Goal: Check status

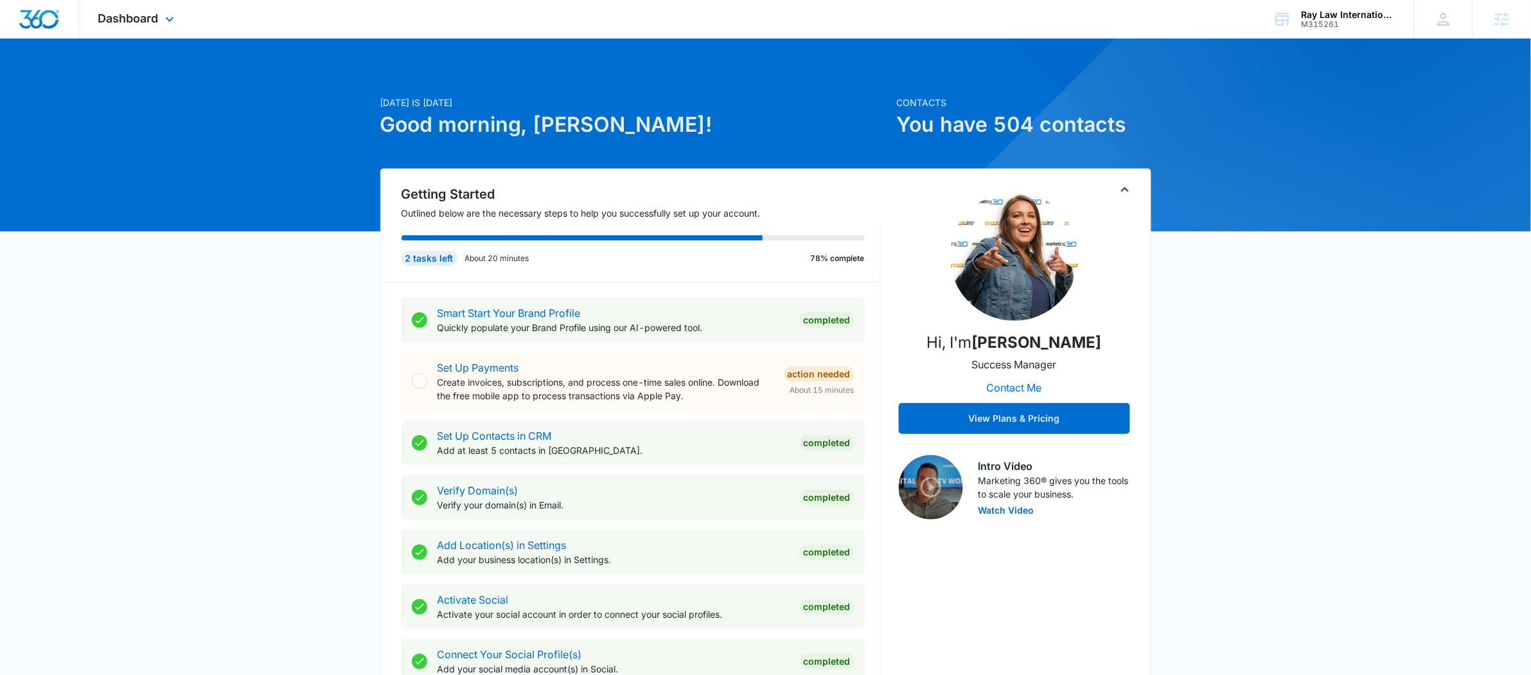
click at [149, 30] on div "Dashboard Apps Reputation Websites Forms CRM Email Social Payments POS Content …" at bounding box center [138, 19] width 118 height 38
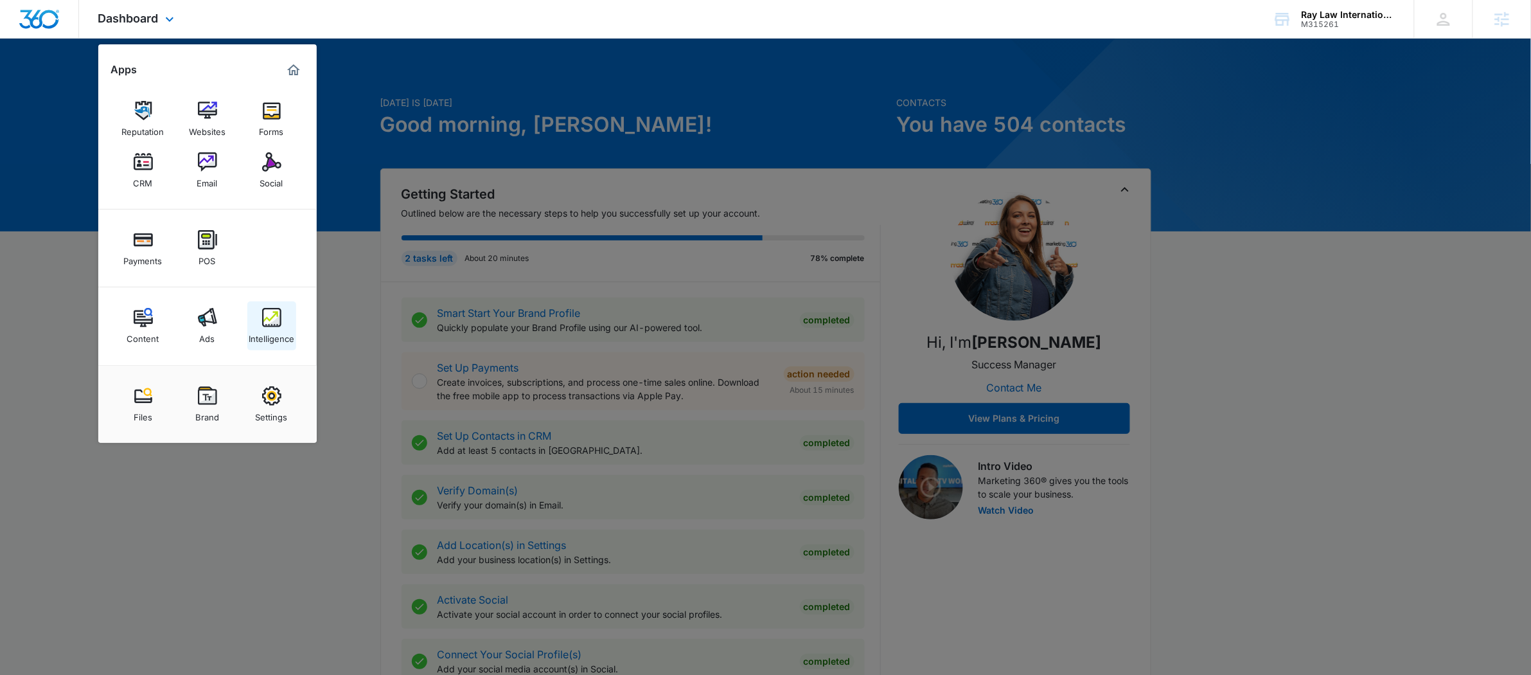
click at [264, 332] on div "Intelligence" at bounding box center [272, 335] width 46 height 17
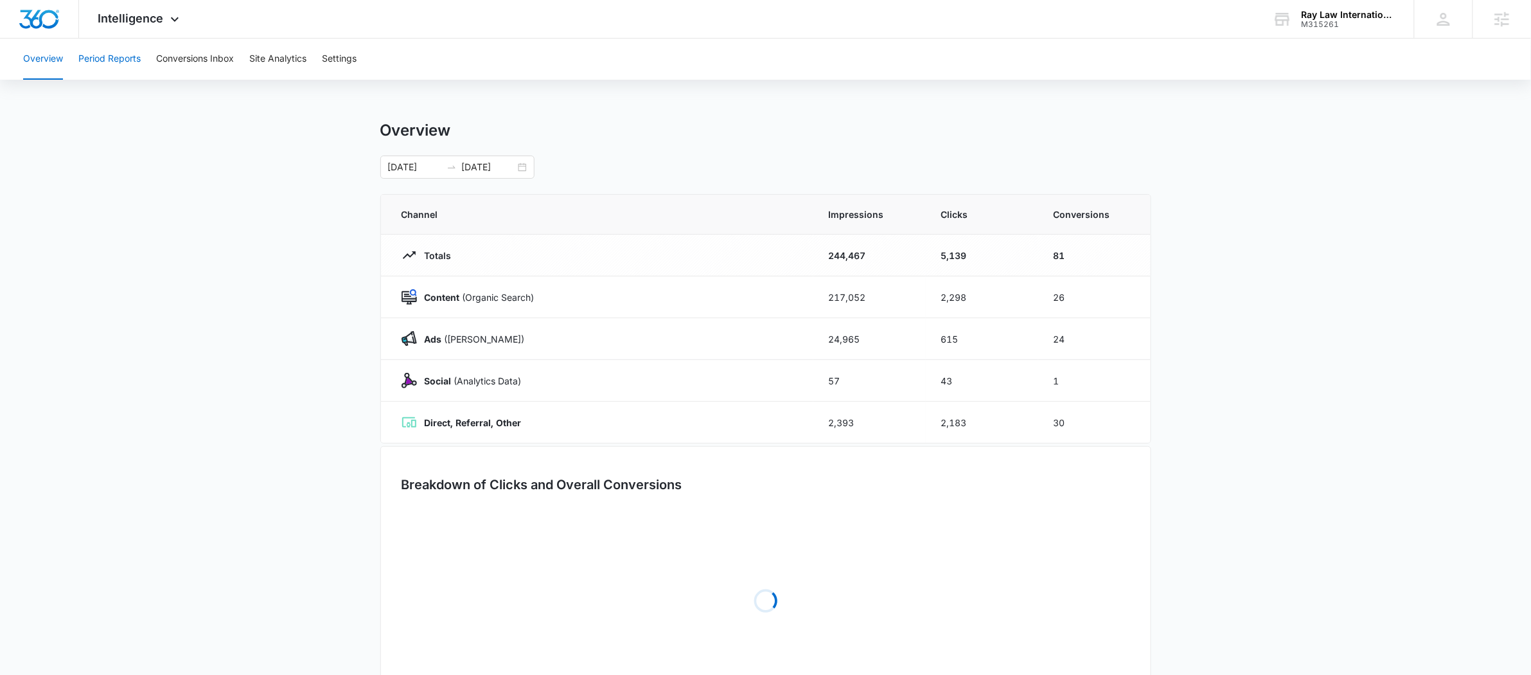
click at [121, 48] on button "Period Reports" at bounding box center [109, 59] width 62 height 41
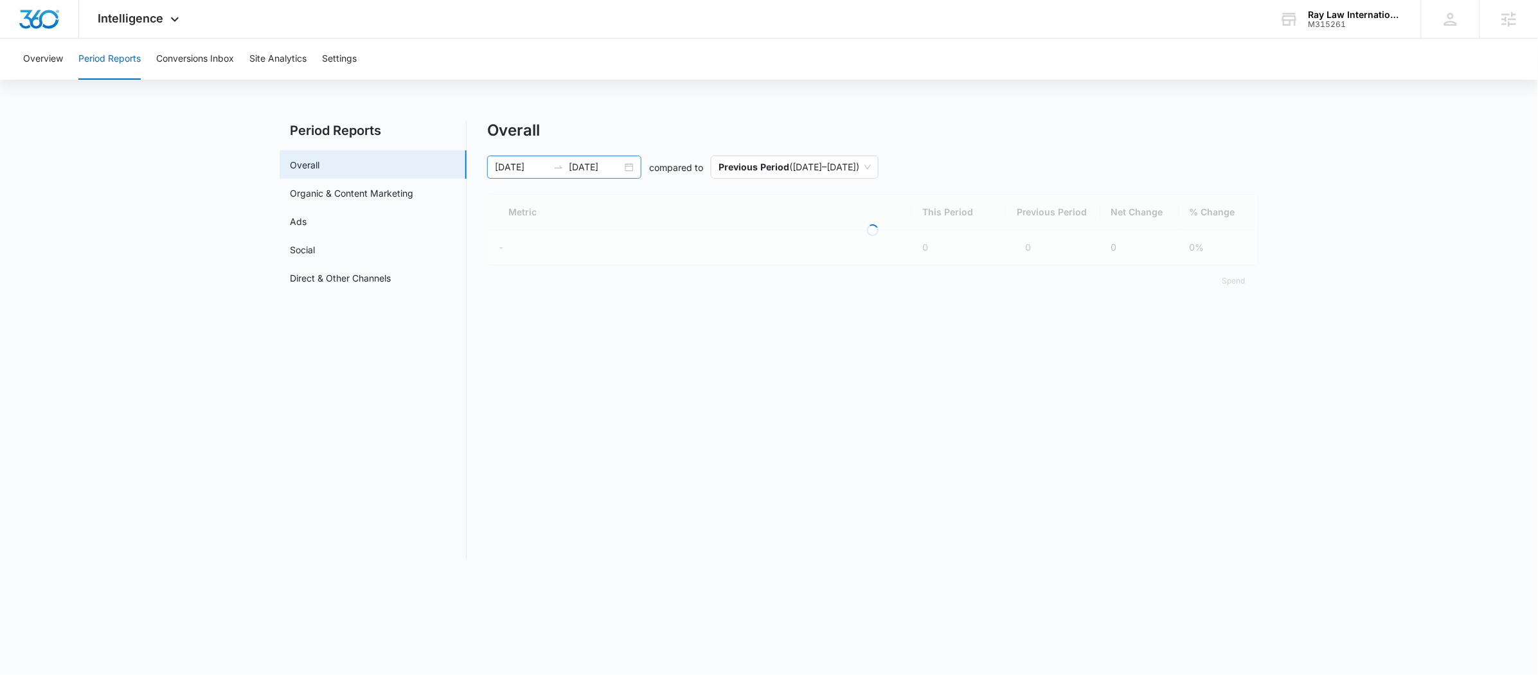
click at [558, 166] on icon "swap-right" at bounding box center [558, 167] width 10 height 10
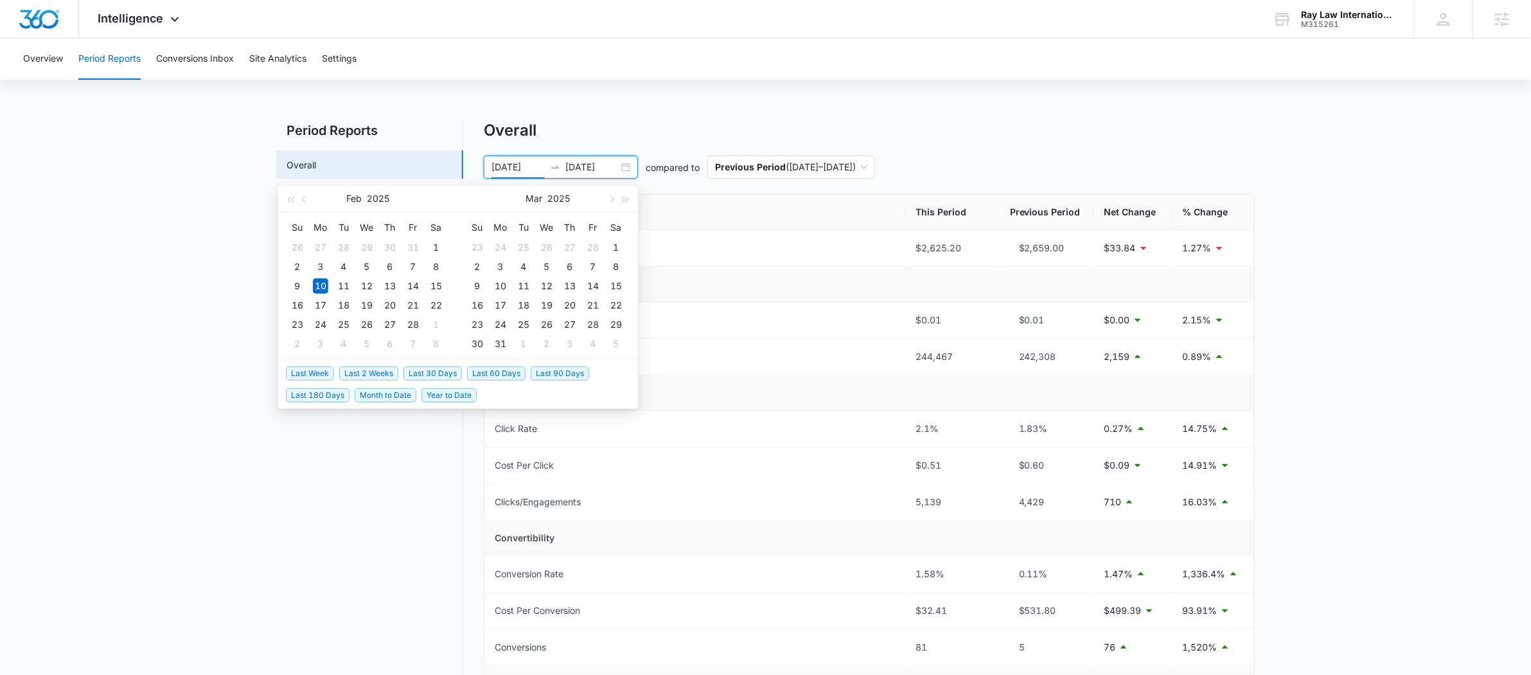
click at [566, 371] on span "Last 90 Days" at bounding box center [560, 373] width 58 height 14
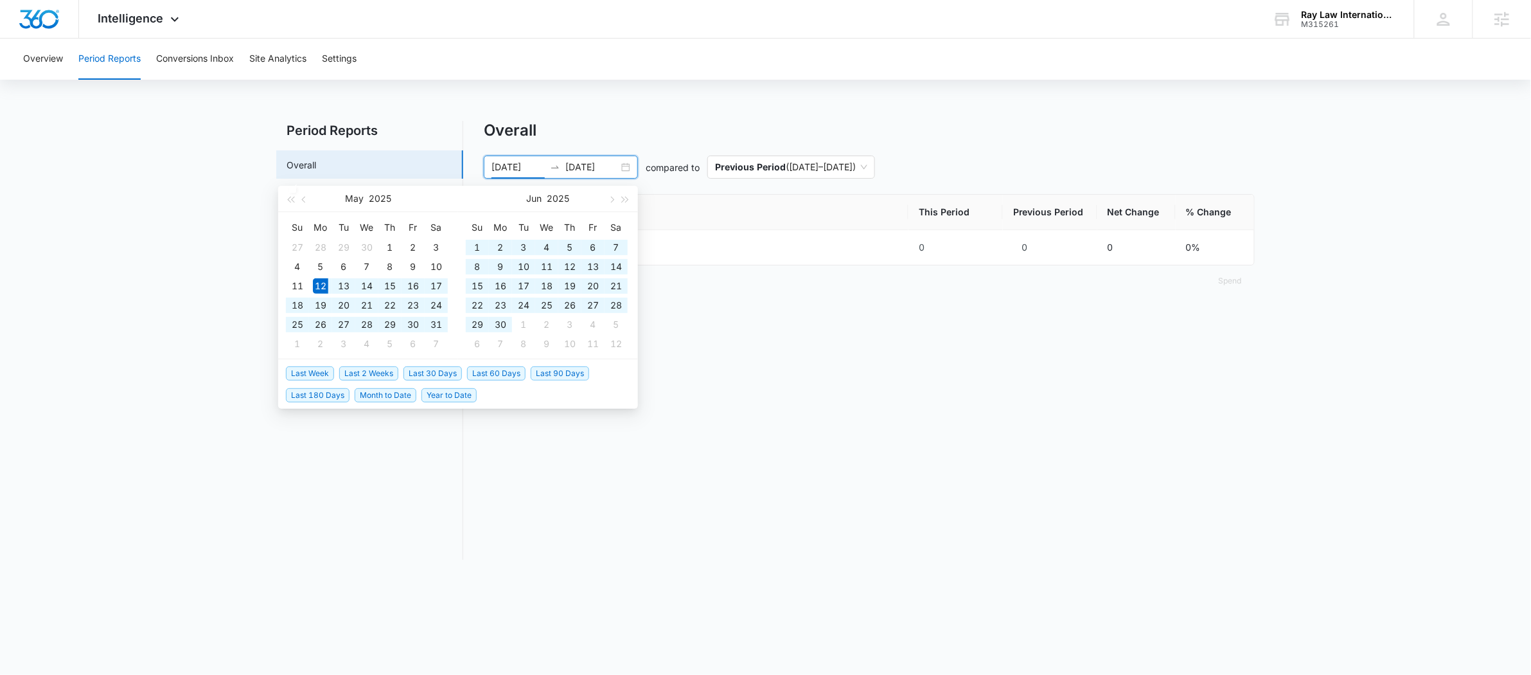
type input "[DATE]"
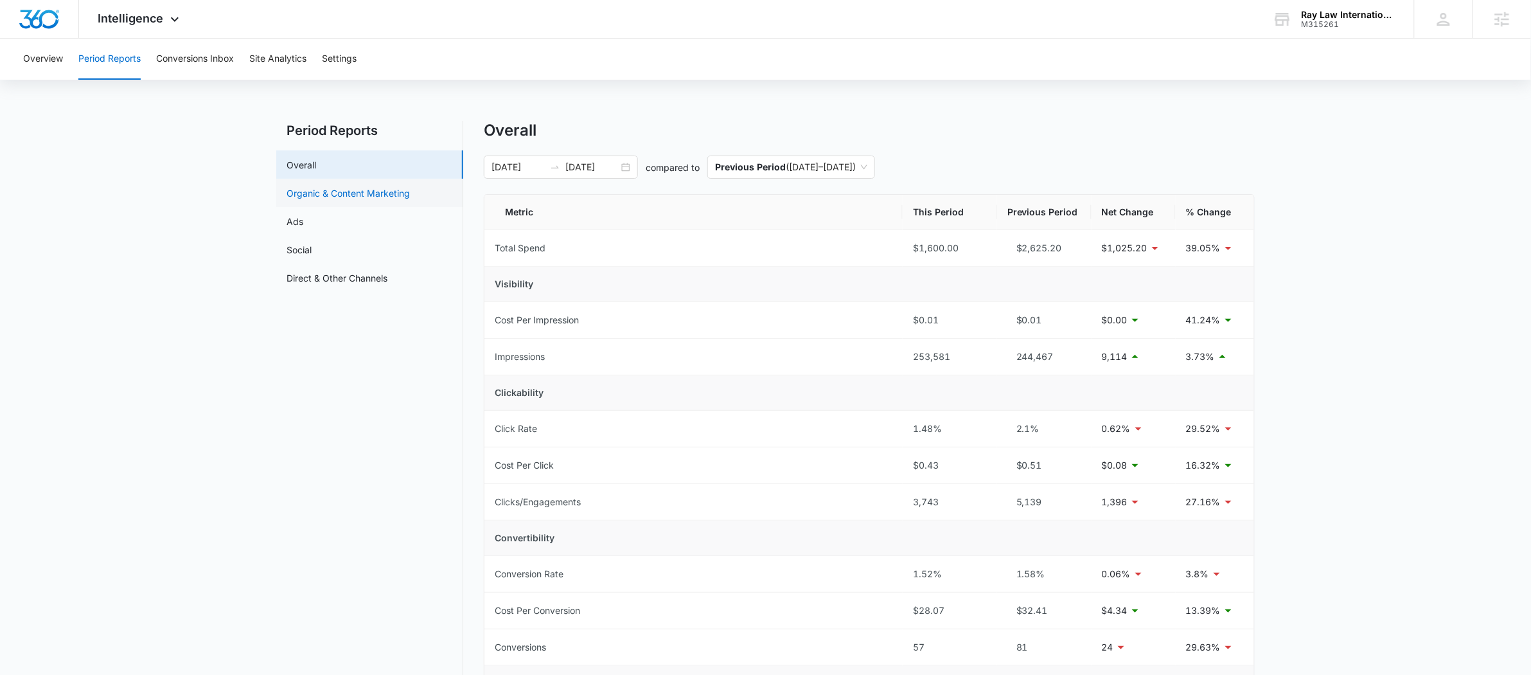
click at [330, 187] on link "Organic & Content Marketing" at bounding box center [348, 192] width 123 height 13
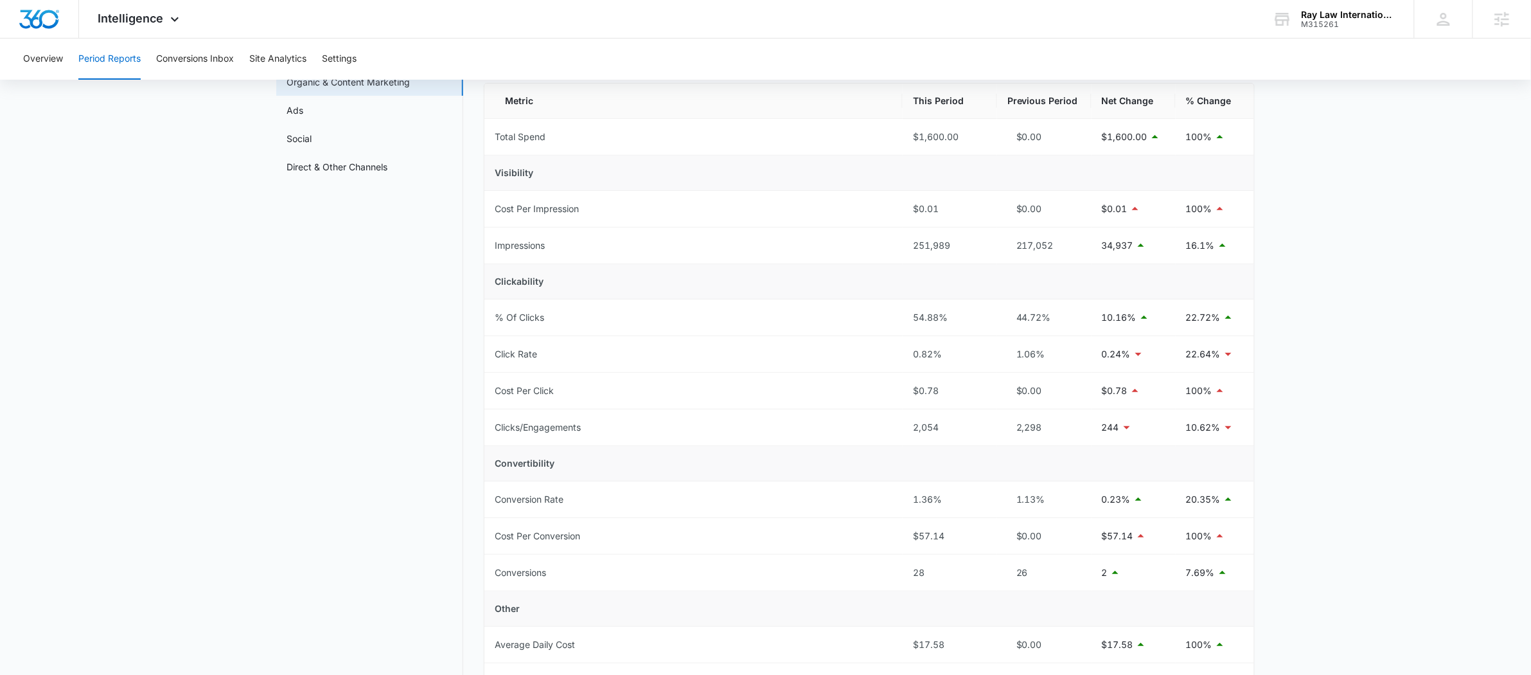
scroll to position [71, 0]
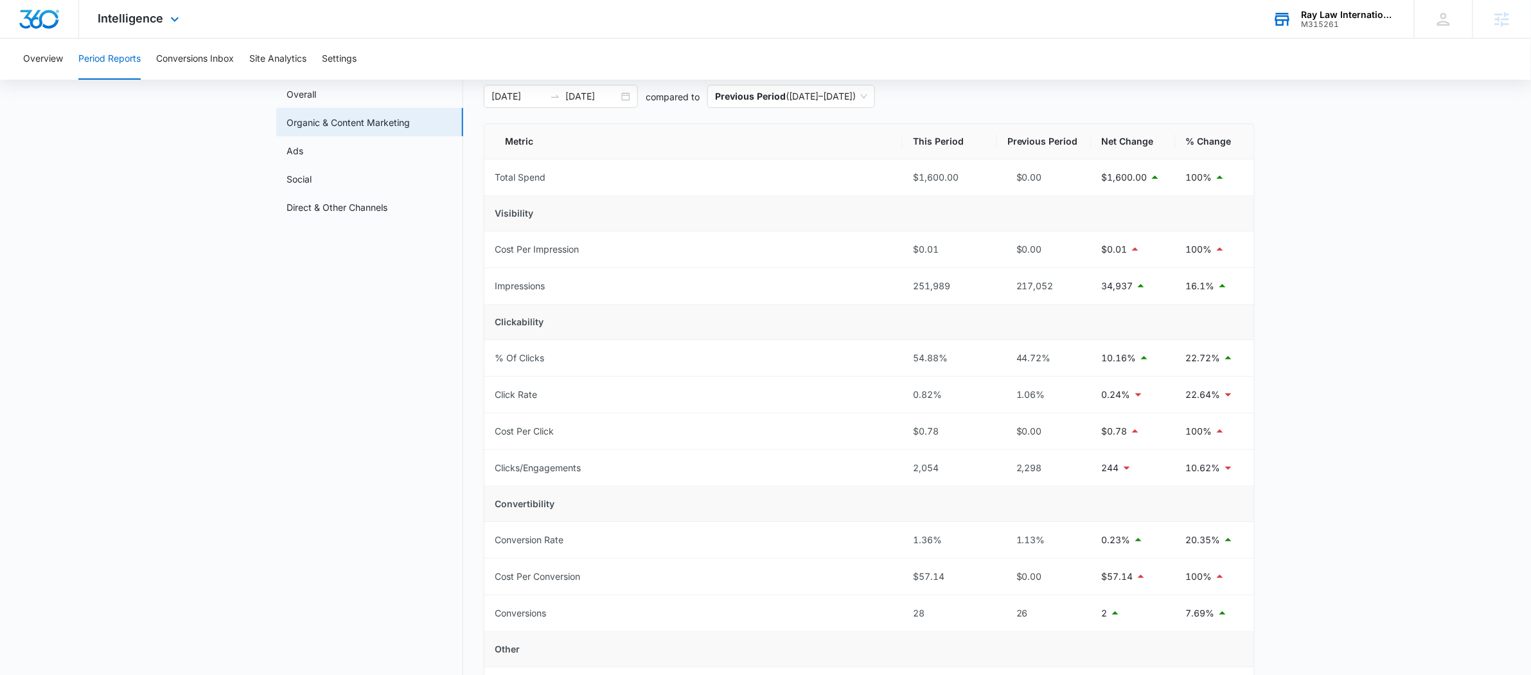
click at [1327, 33] on div "Ray Law International, P.C. M315261 Your Accounts View All" at bounding box center [1334, 19] width 161 height 38
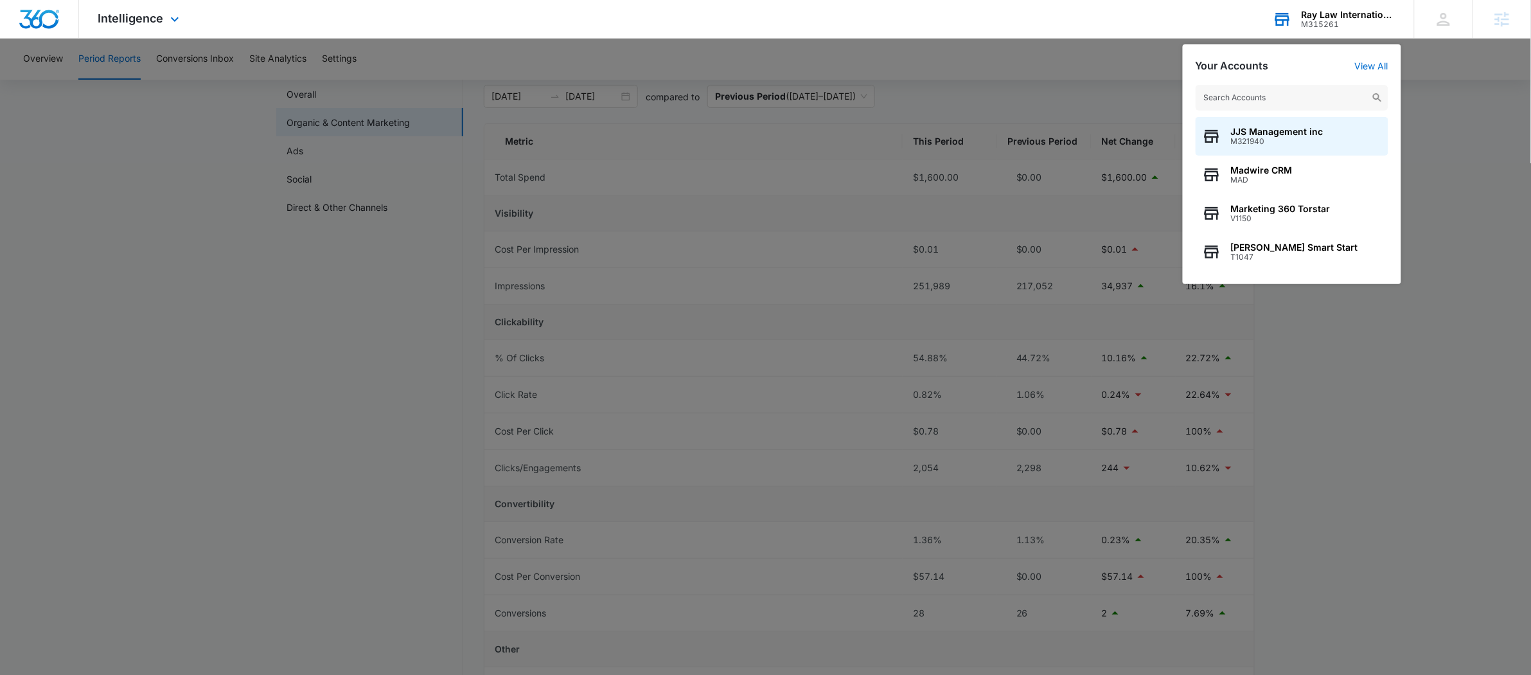
click at [1316, 91] on input "text" at bounding box center [1292, 98] width 193 height 26
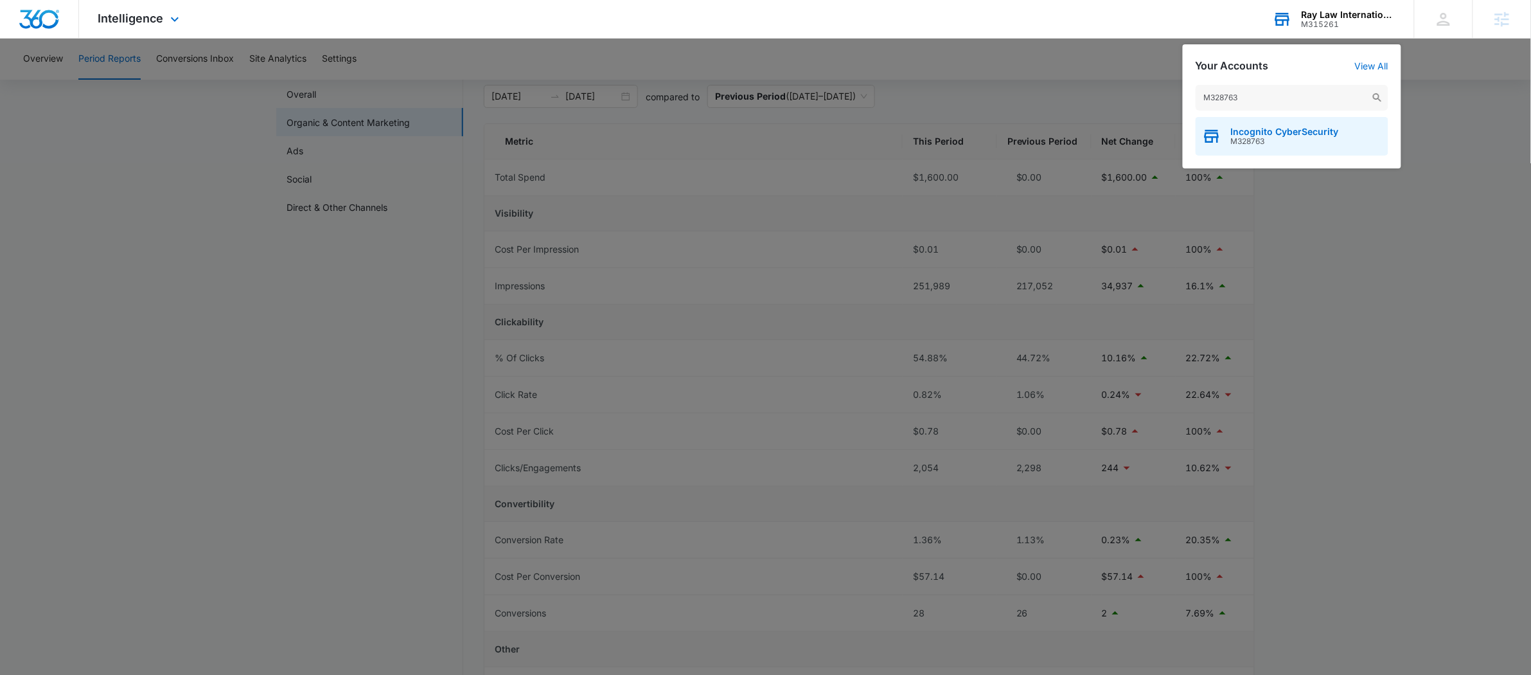
type input "M328763"
click at [1317, 132] on span "Incognito CyberSecurity" at bounding box center [1285, 132] width 108 height 10
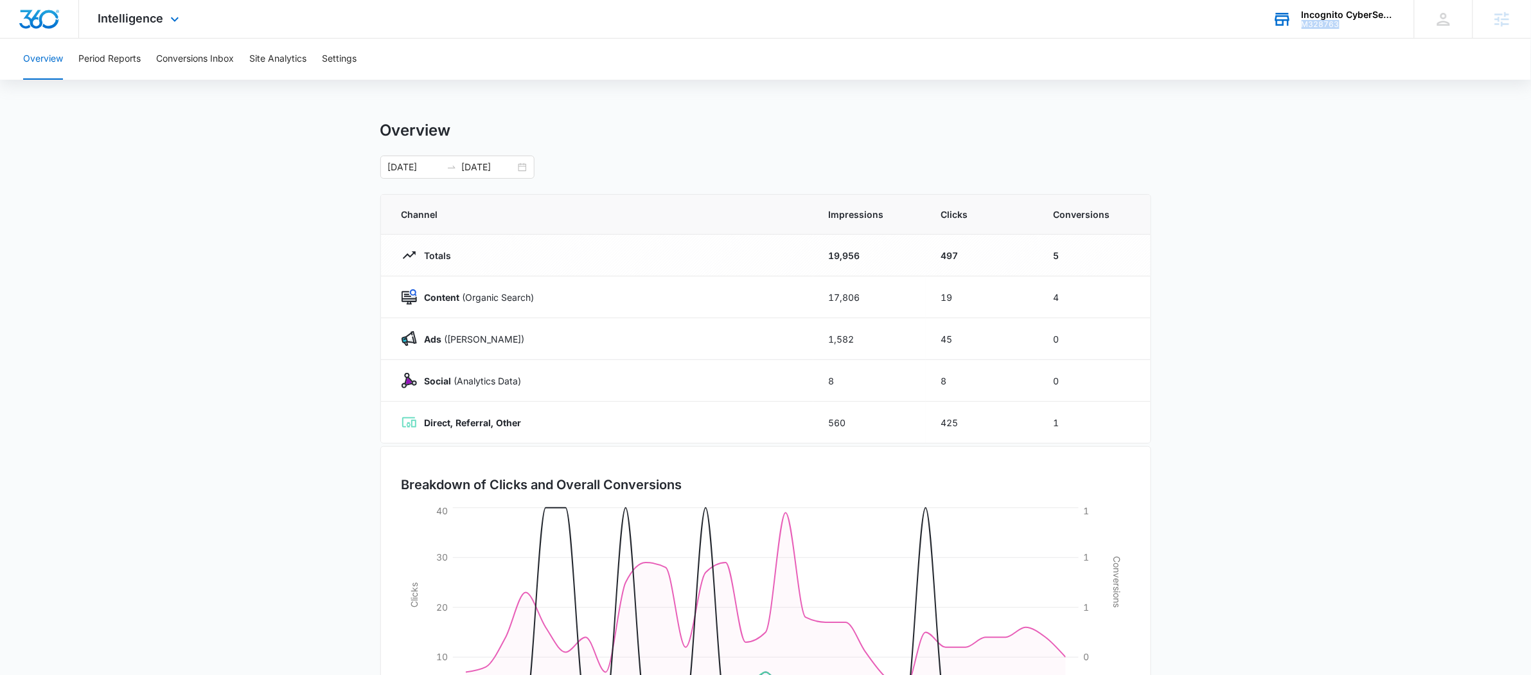
drag, startPoint x: 1305, startPoint y: 24, endPoint x: 1340, endPoint y: 25, distance: 35.4
click at [1340, 25] on div "M328763" at bounding box center [1349, 24] width 94 height 9
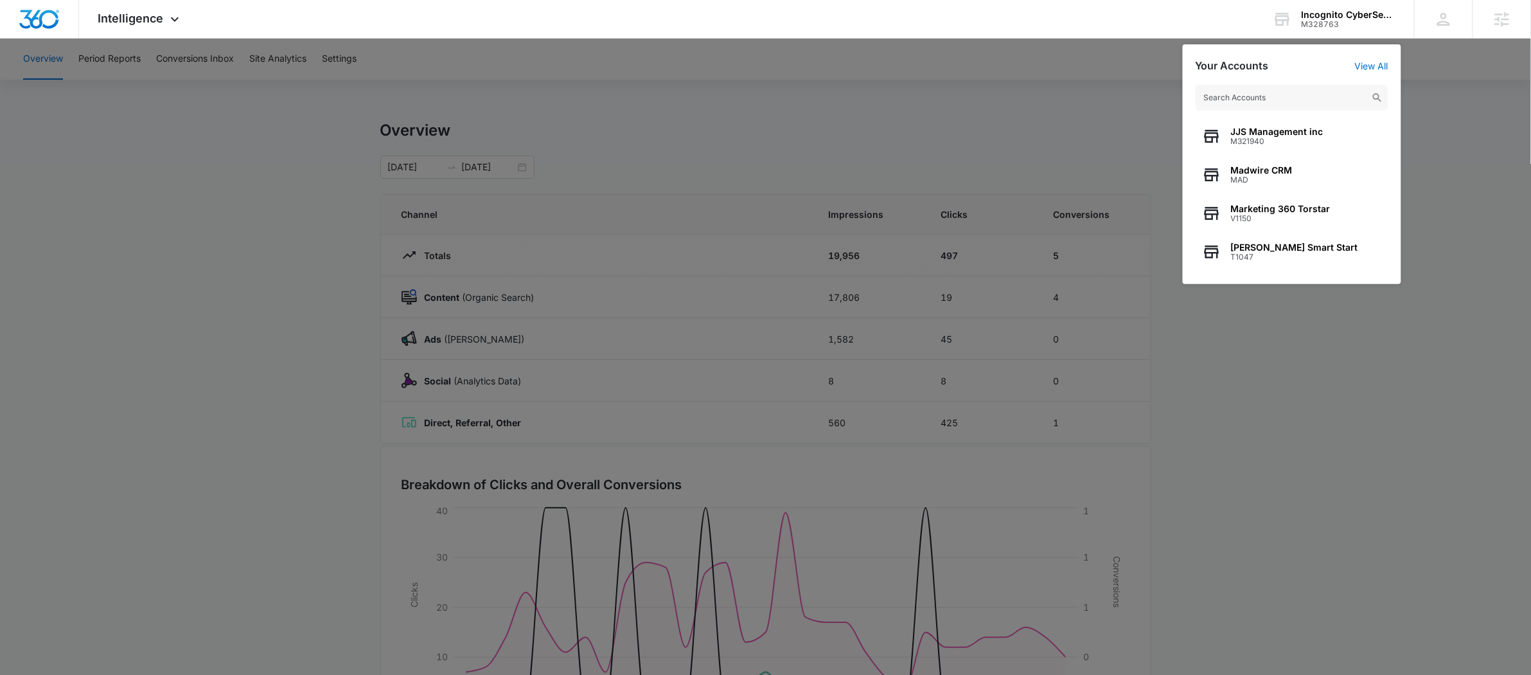
drag, startPoint x: 1279, startPoint y: 141, endPoint x: 1112, endPoint y: -20, distance: 232.2
click at [1112, 0] on html "Intelligence Apps Reputation Forms CRM Email Social POS Content Ads Intelligenc…" at bounding box center [765, 337] width 1531 height 675
